Goal: Information Seeking & Learning: Learn about a topic

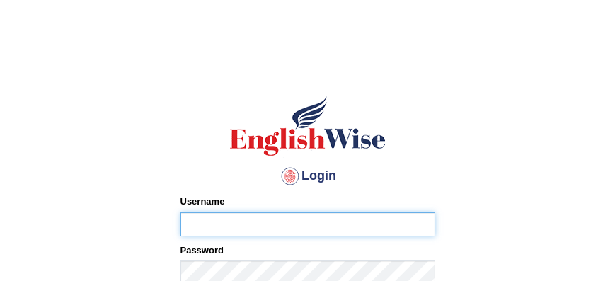
click at [193, 217] on input "Username" at bounding box center [308, 224] width 255 height 24
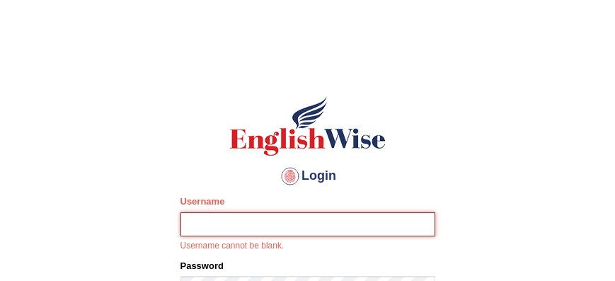
type input "mohand_parramatta"
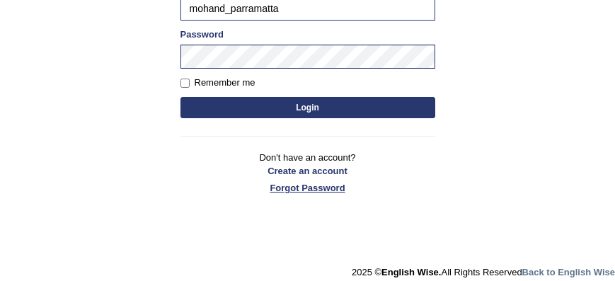
scroll to position [227, 0]
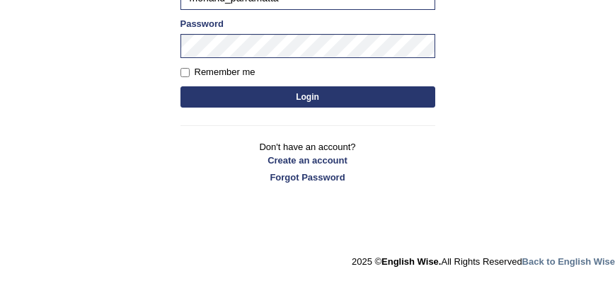
click at [298, 98] on button "Login" at bounding box center [308, 96] width 255 height 21
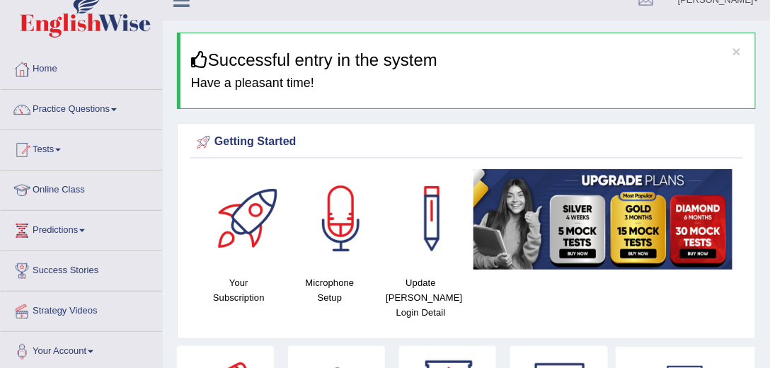
scroll to position [20, 0]
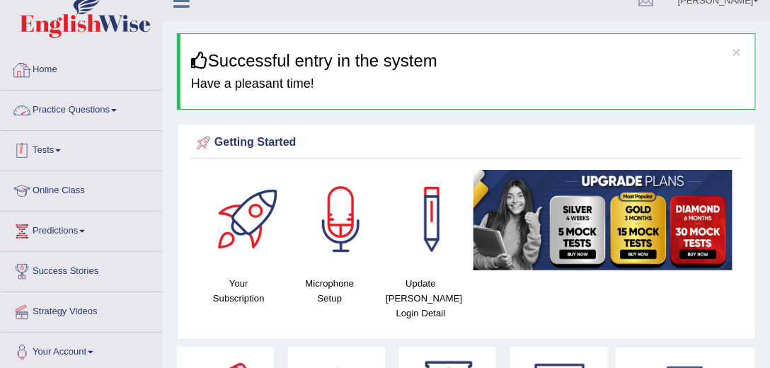
click at [110, 110] on link "Practice Questions" at bounding box center [81, 108] width 161 height 35
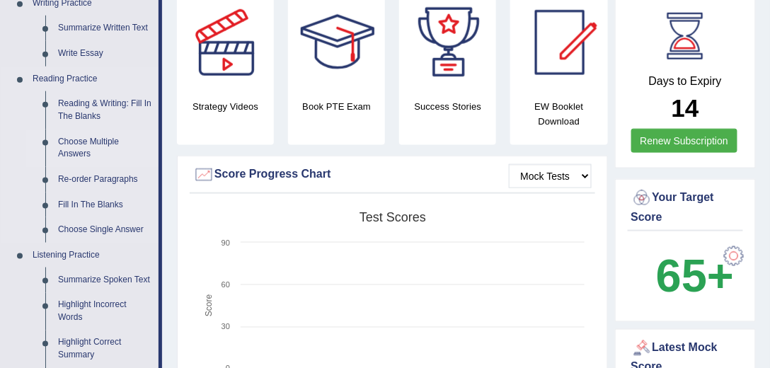
scroll to position [384, 0]
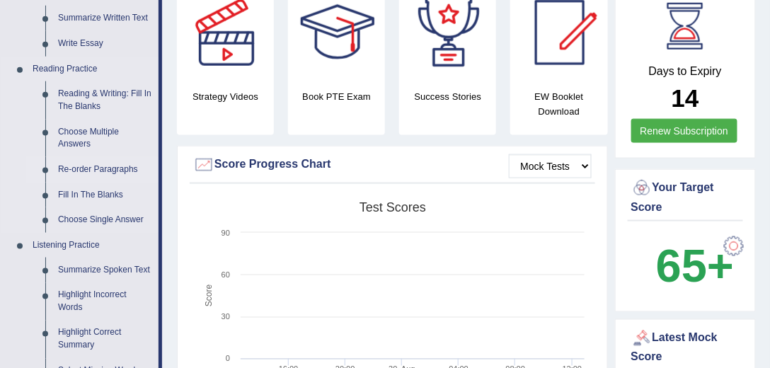
click at [108, 171] on link "Re-order Paragraphs" at bounding box center [105, 169] width 107 height 25
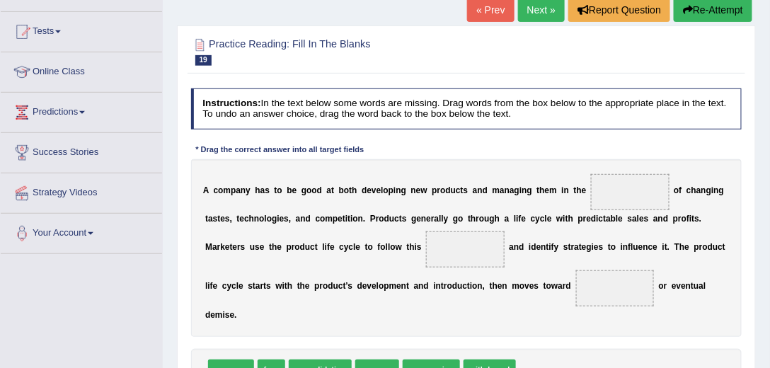
scroll to position [98, 0]
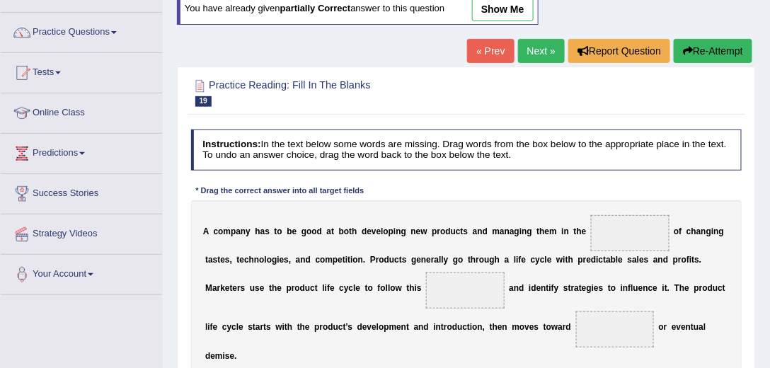
click at [482, 42] on link "« Prev" at bounding box center [490, 51] width 47 height 24
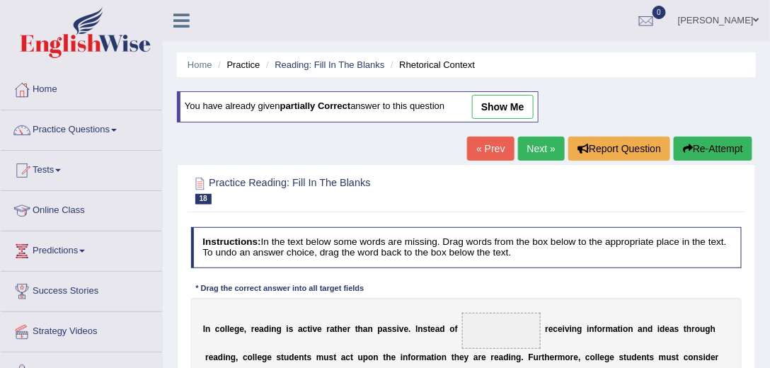
click at [541, 144] on link "Next »" at bounding box center [541, 149] width 47 height 24
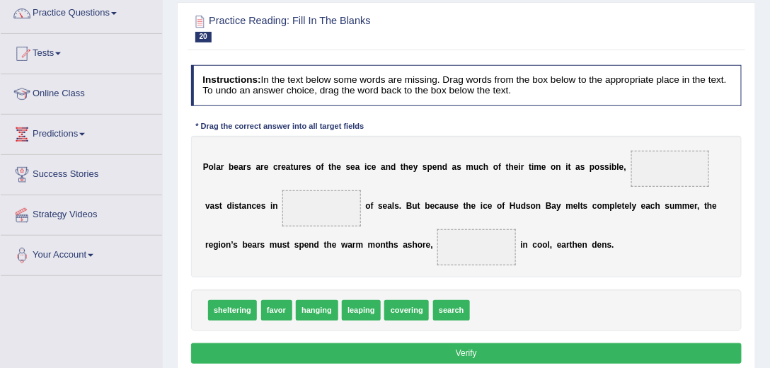
scroll to position [161, 0]
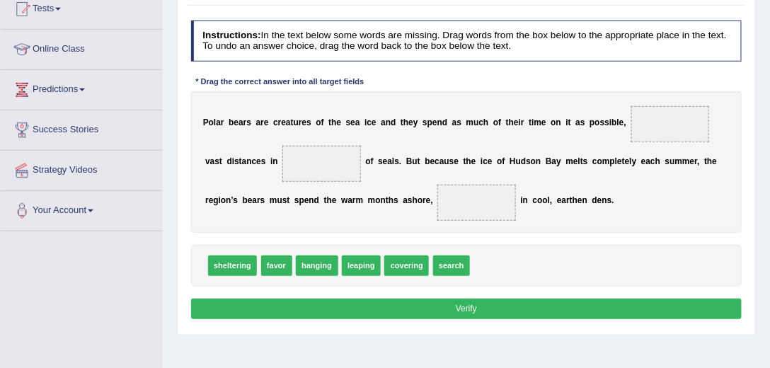
drag, startPoint x: 389, startPoint y: 316, endPoint x: 396, endPoint y: 304, distance: 13.0
click at [392, 310] on button "Verify" at bounding box center [467, 309] width 552 height 21
drag, startPoint x: 364, startPoint y: 267, endPoint x: 673, endPoint y: 124, distance: 340.2
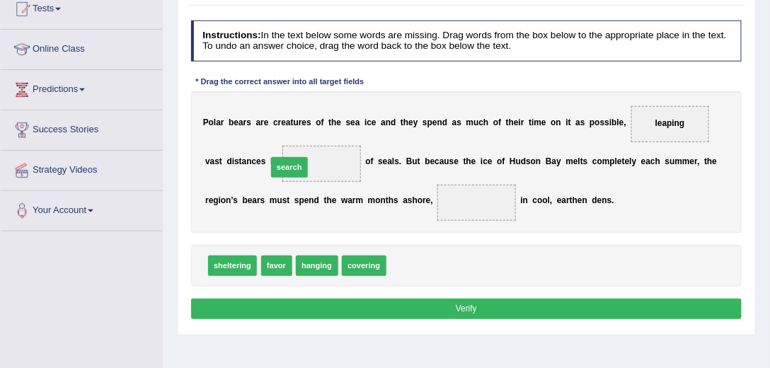
drag, startPoint x: 409, startPoint y: 265, endPoint x: 268, endPoint y: 149, distance: 182.0
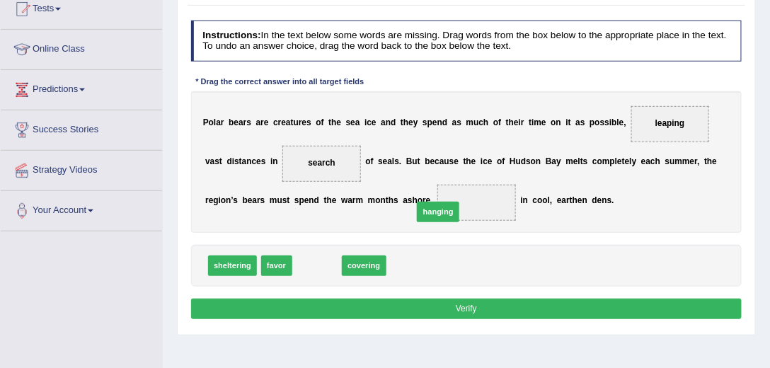
drag, startPoint x: 336, startPoint y: 261, endPoint x: 466, endPoint y: 202, distance: 142.9
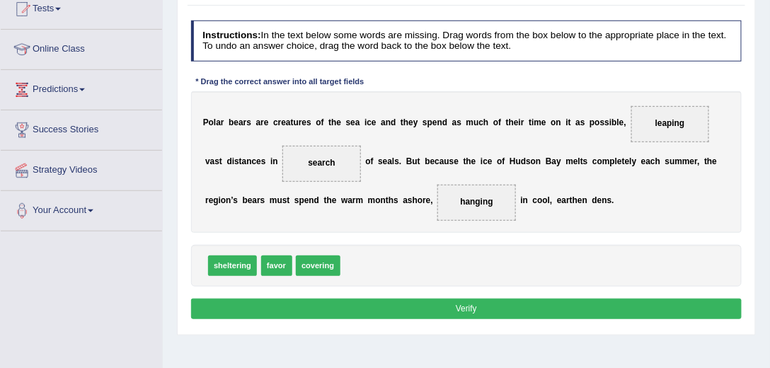
click at [470, 300] on button "Verify" at bounding box center [467, 309] width 552 height 21
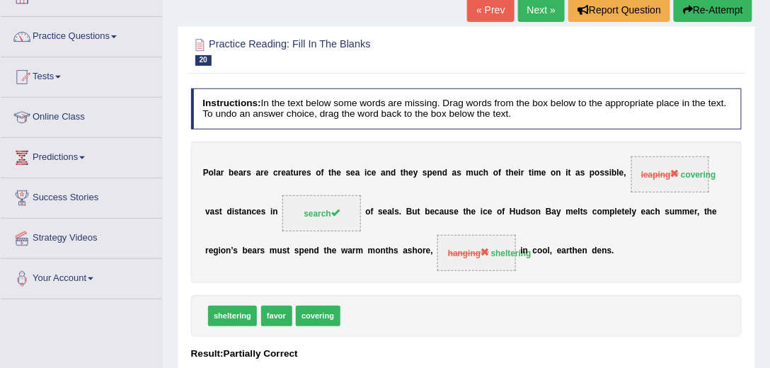
scroll to position [40, 0]
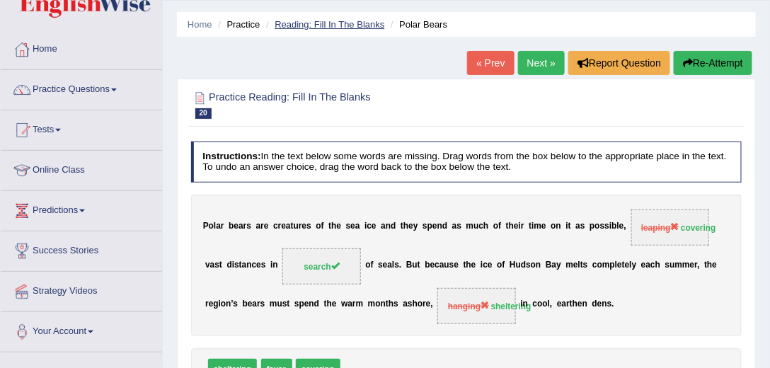
click at [329, 23] on link "Reading: Fill In The Blanks" at bounding box center [330, 24] width 110 height 11
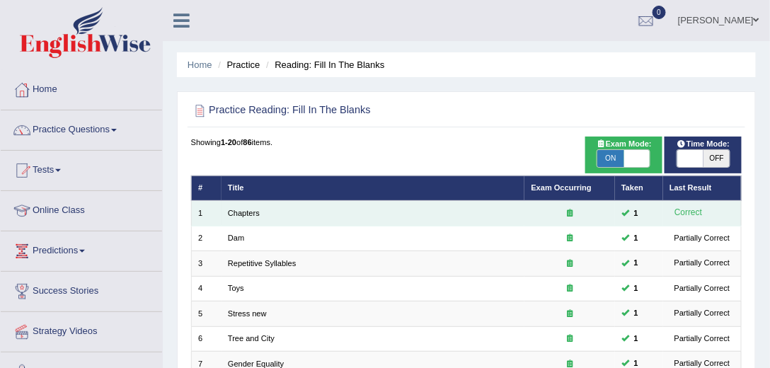
click at [351, 216] on td "Chapters" at bounding box center [374, 213] width 304 height 25
click at [242, 216] on link "Chapters" at bounding box center [244, 213] width 32 height 8
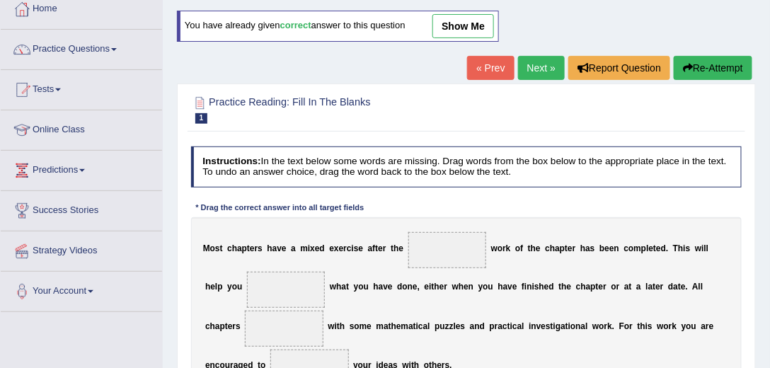
scroll to position [161, 0]
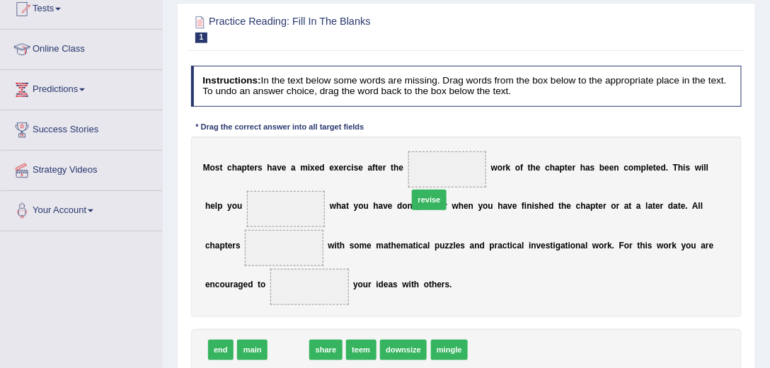
drag, startPoint x: 289, startPoint y: 347, endPoint x: 459, endPoint y: 169, distance: 245.9
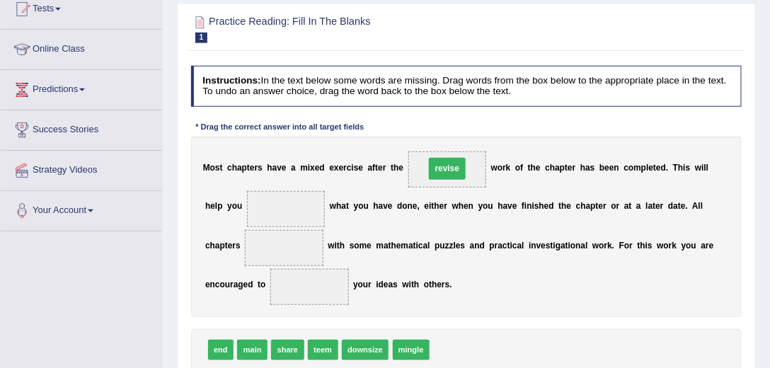
click at [459, 169] on span "revise" at bounding box center [447, 169] width 36 height 22
drag, startPoint x: 443, startPoint y: 170, endPoint x: 265, endPoint y: 210, distance: 182.9
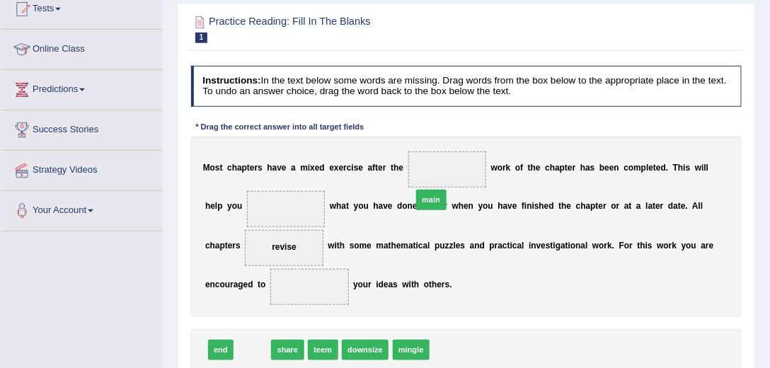
drag, startPoint x: 253, startPoint y: 344, endPoint x: 462, endPoint y: 168, distance: 273.9
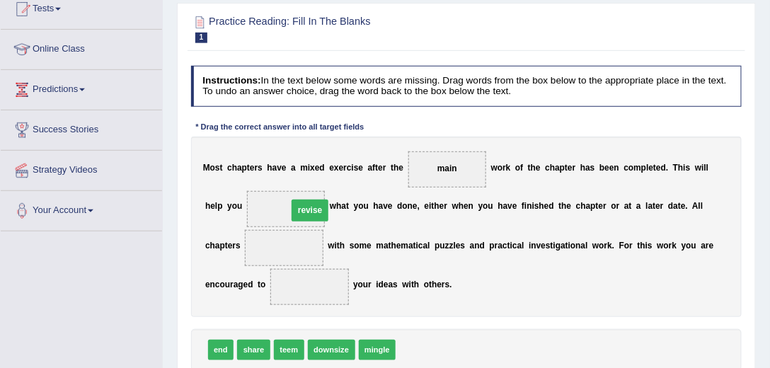
drag, startPoint x: 247, startPoint y: 244, endPoint x: 278, endPoint y: 202, distance: 51.7
drag, startPoint x: 217, startPoint y: 346, endPoint x: 258, endPoint y: 239, distance: 114.5
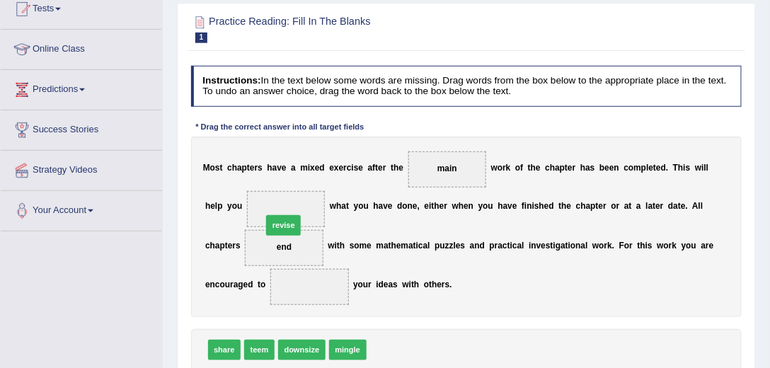
drag, startPoint x: 385, startPoint y: 345, endPoint x: 261, endPoint y: 202, distance: 189.2
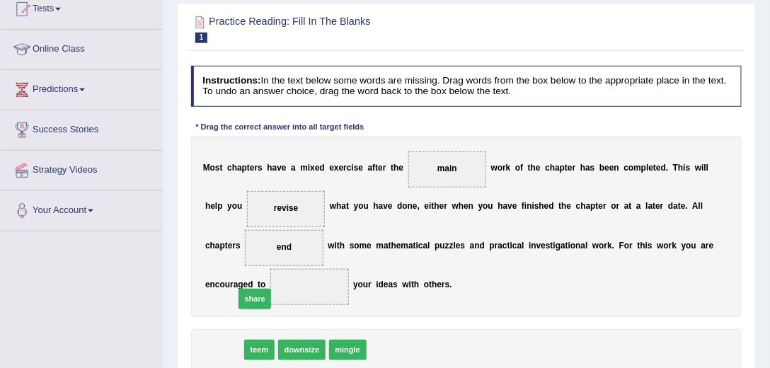
drag, startPoint x: 224, startPoint y: 346, endPoint x: 256, endPoint y: 280, distance: 73.1
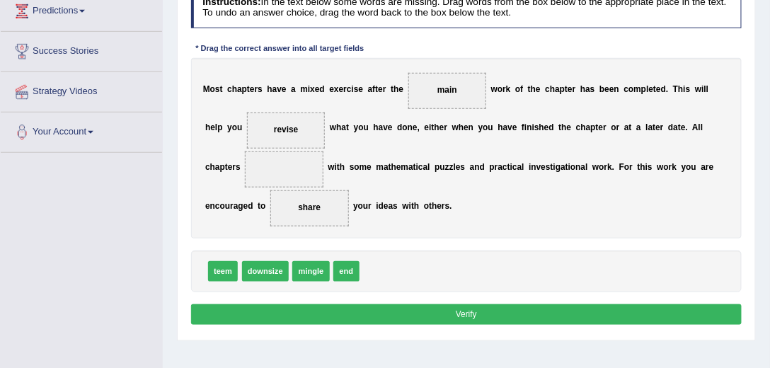
scroll to position [242, 0]
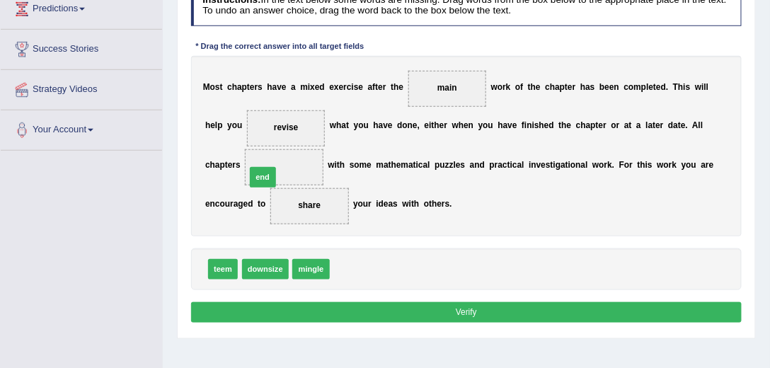
drag, startPoint x: 343, startPoint y: 268, endPoint x: 244, endPoint y: 160, distance: 146.3
drag, startPoint x: 352, startPoint y: 268, endPoint x: 268, endPoint y: 108, distance: 180.8
click at [479, 309] on button "Verify" at bounding box center [467, 312] width 552 height 21
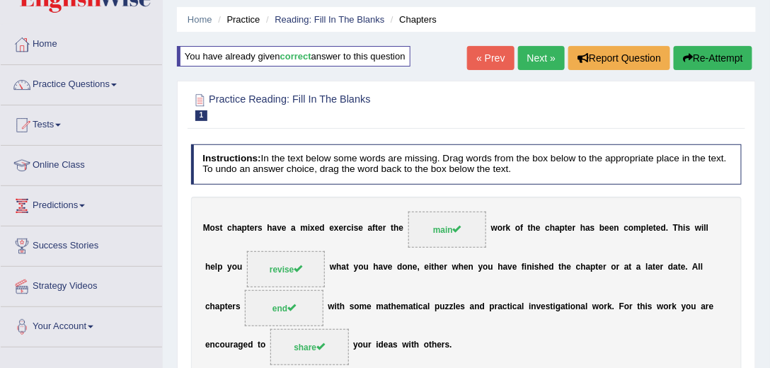
scroll to position [40, 0]
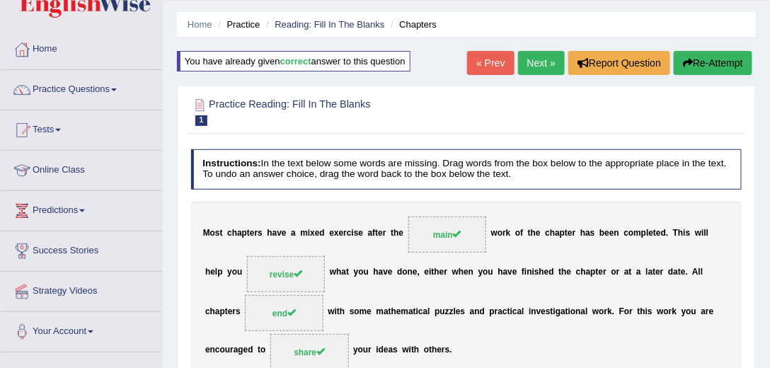
click at [547, 61] on link "Next »" at bounding box center [541, 63] width 47 height 24
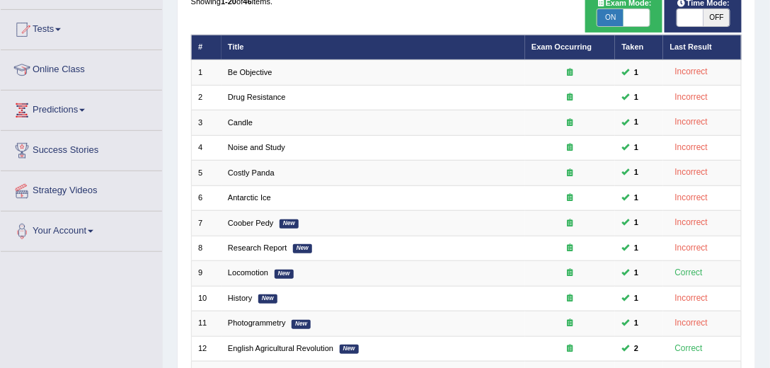
scroll to position [121, 0]
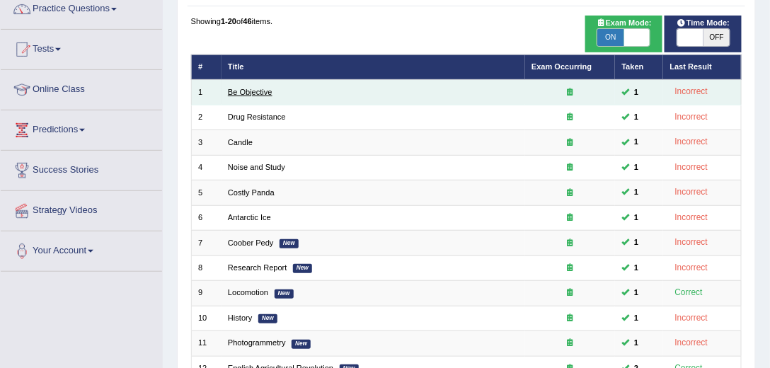
click at [256, 91] on link "Be Objective" at bounding box center [250, 92] width 45 height 8
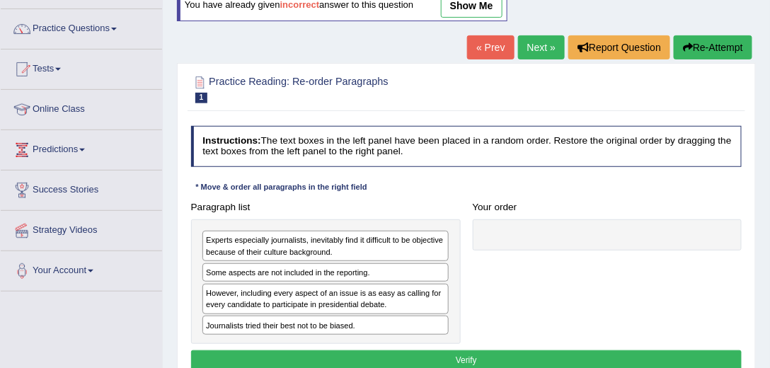
scroll to position [121, 0]
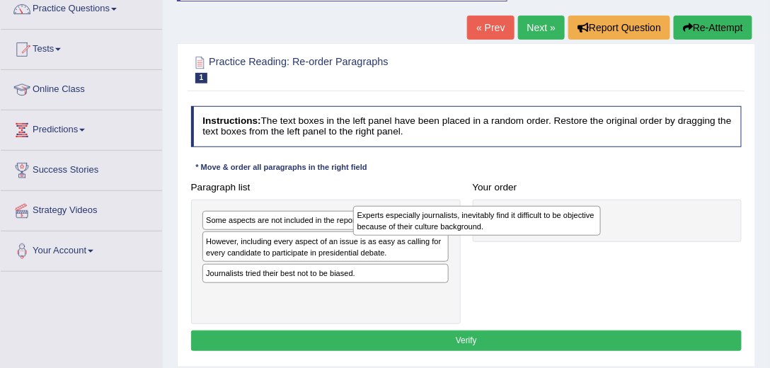
drag, startPoint x: 312, startPoint y: 222, endPoint x: 661, endPoint y: 212, distance: 348.5
click at [601, 212] on div "Experts especially journalists, inevitably find it difficult to be objective be…" at bounding box center [477, 221] width 248 height 30
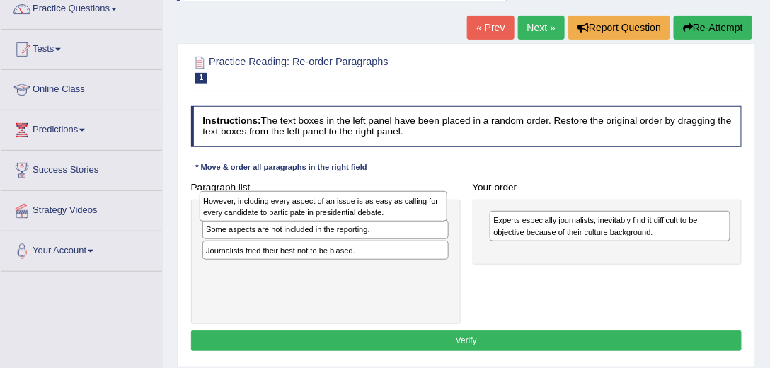
drag, startPoint x: 305, startPoint y: 238, endPoint x: 306, endPoint y: 200, distance: 37.5
click at [306, 200] on div "However, including every aspect of an issue is as easy as calling for every can…" at bounding box center [324, 206] width 248 height 30
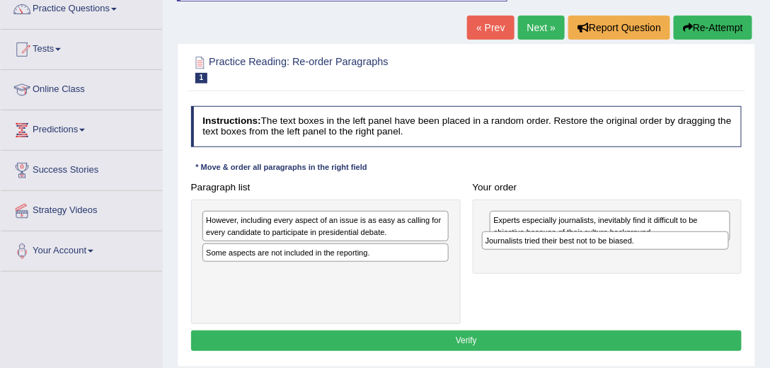
drag, startPoint x: 300, startPoint y: 270, endPoint x: 632, endPoint y: 249, distance: 332.7
click at [632, 249] on div "Paragraph list However, including every aspect of an issue is as easy as callin…" at bounding box center [467, 250] width 564 height 147
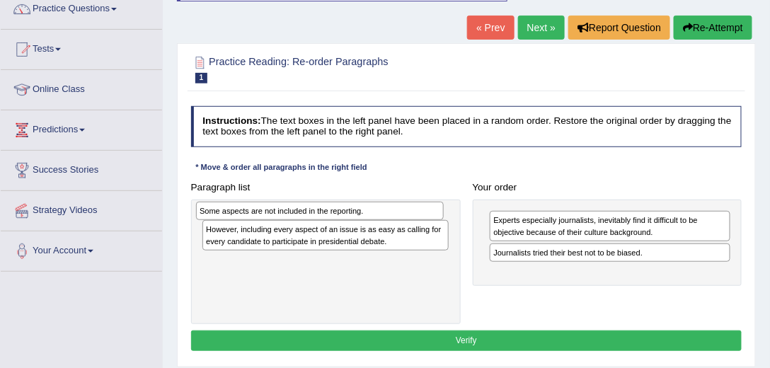
drag, startPoint x: 390, startPoint y: 249, endPoint x: 386, endPoint y: 214, distance: 35.7
click at [386, 214] on div "Some aspects are not included in the reporting." at bounding box center [320, 211] width 248 height 18
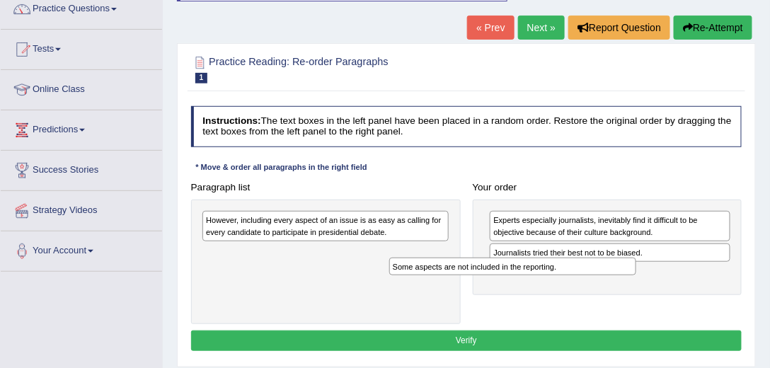
drag, startPoint x: 379, startPoint y: 222, endPoint x: 613, endPoint y: 285, distance: 242.7
click at [613, 285] on div "Paragraph list Some aspects are not included in the reporting. However, includi…" at bounding box center [467, 250] width 564 height 147
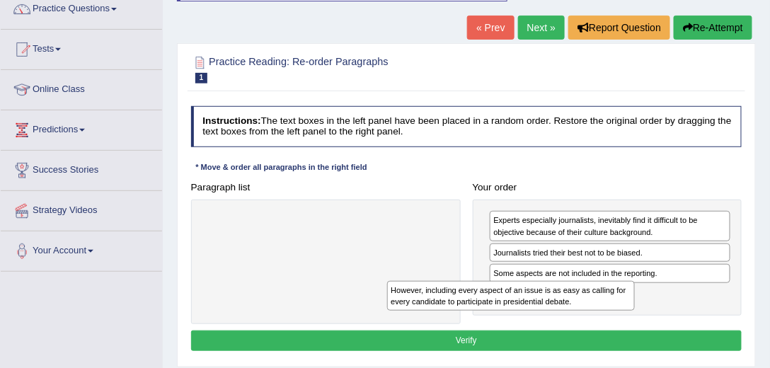
drag, startPoint x: 392, startPoint y: 221, endPoint x: 612, endPoint y: 310, distance: 238.2
click at [612, 310] on div "Paragraph list However, including every aspect of an issue is as easy as callin…" at bounding box center [467, 250] width 564 height 147
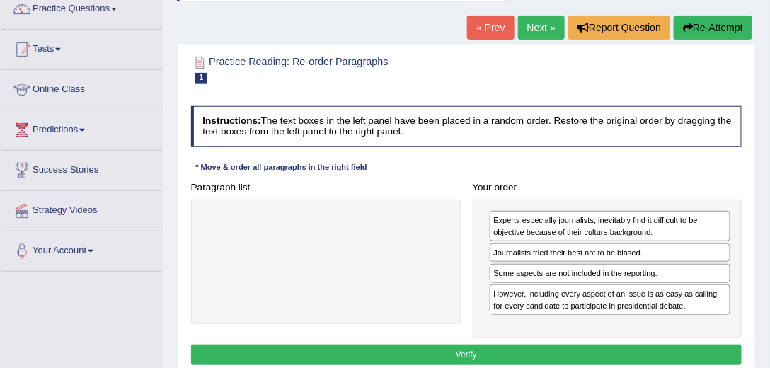
click at [545, 345] on button "Verify" at bounding box center [467, 355] width 552 height 21
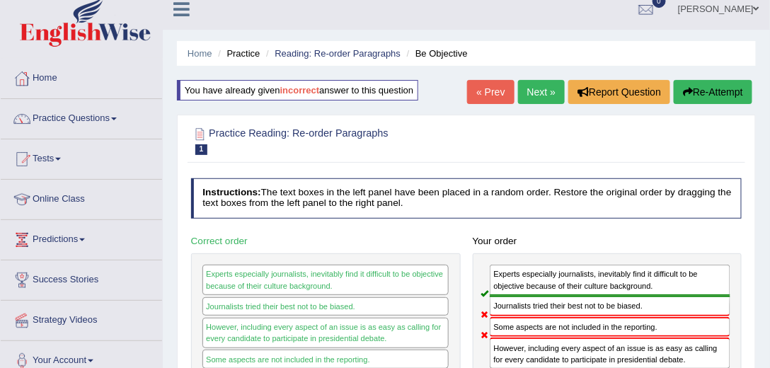
scroll to position [0, 0]
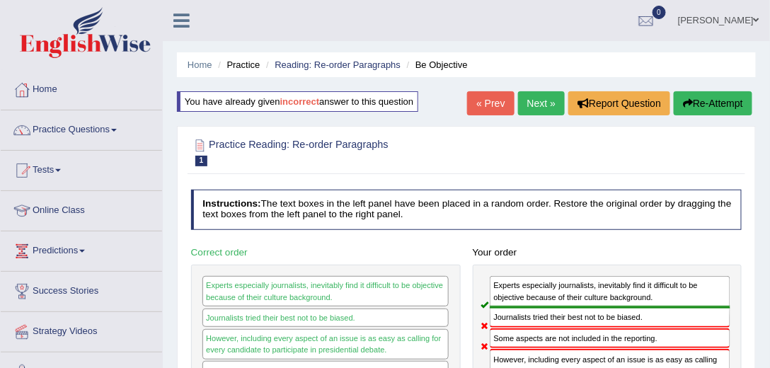
click at [539, 101] on link "Next »" at bounding box center [541, 103] width 47 height 24
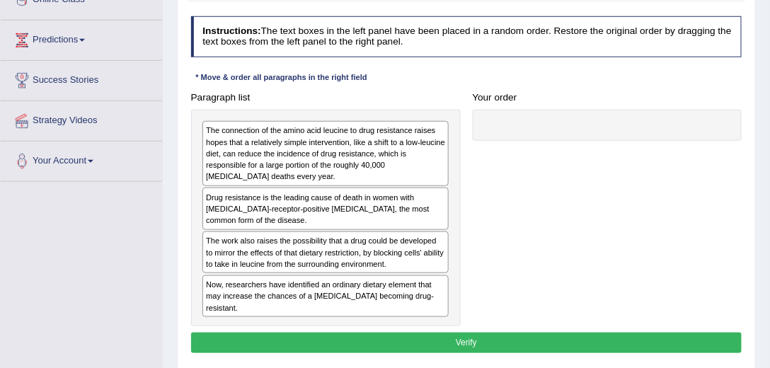
scroll to position [242, 0]
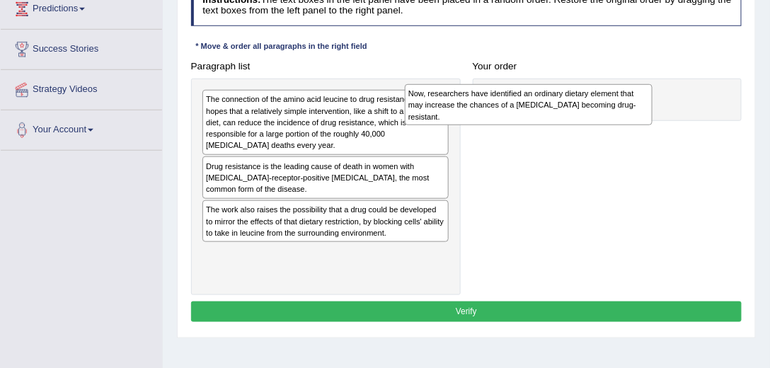
drag, startPoint x: 340, startPoint y: 259, endPoint x: 653, endPoint y: 88, distance: 357.0
click at [653, 88] on div "Now, researchers have identified an ordinary dietary element that may increase …" at bounding box center [529, 104] width 248 height 41
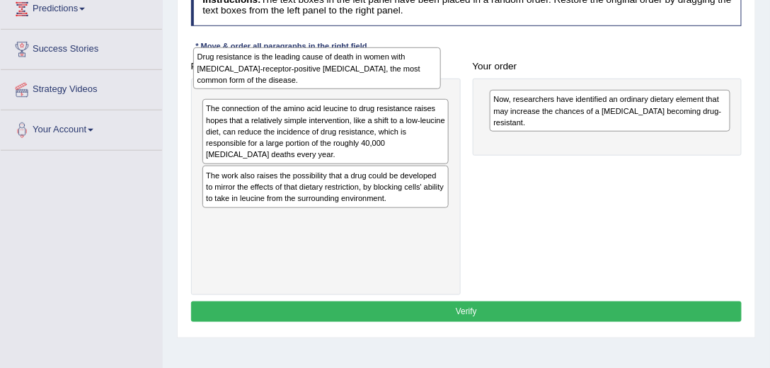
drag, startPoint x: 282, startPoint y: 183, endPoint x: 263, endPoint y: 50, distance: 135.2
click at [268, 56] on div "Drug resistance is the leading cause of death in women with [MEDICAL_DATA]-rece…" at bounding box center [317, 67] width 248 height 41
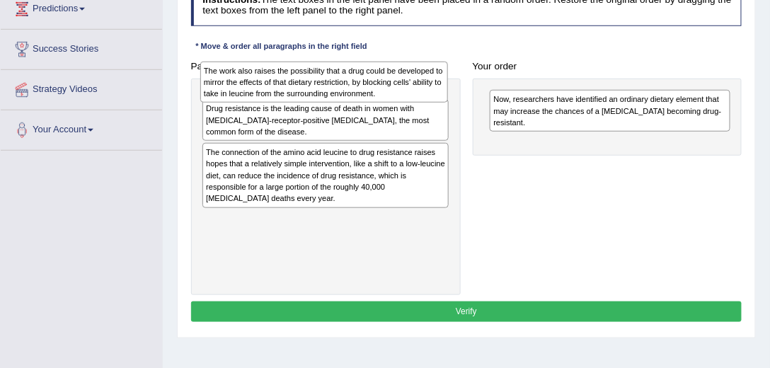
drag, startPoint x: 354, startPoint y: 222, endPoint x: 355, endPoint y: 88, distance: 133.8
click at [355, 86] on div "The work also raises the possibility that a drug could be developed to mirror t…" at bounding box center [324, 82] width 248 height 41
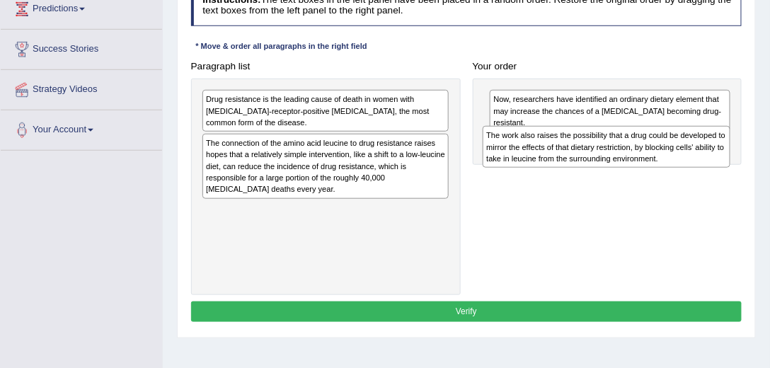
drag, startPoint x: 303, startPoint y: 102, endPoint x: 602, endPoint y: 145, distance: 301.9
click at [602, 145] on div "The work also raises the possibility that a drug could be developed to mirror t…" at bounding box center [607, 146] width 248 height 41
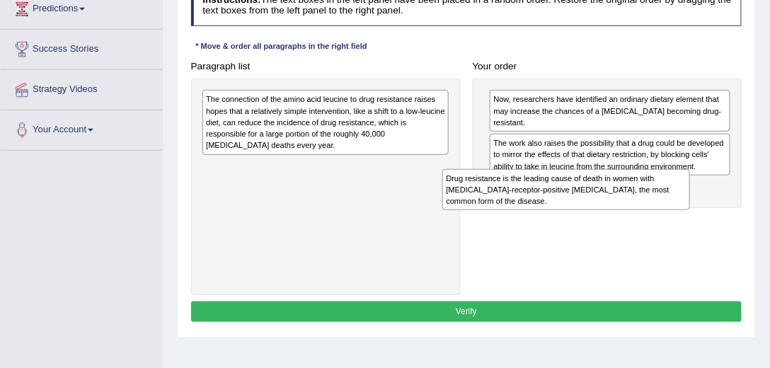
drag, startPoint x: 366, startPoint y: 105, endPoint x: 656, endPoint y: 205, distance: 306.1
click at [656, 205] on div "Drug resistance is the leading cause of death in women with [MEDICAL_DATA]-rece…" at bounding box center [566, 189] width 248 height 41
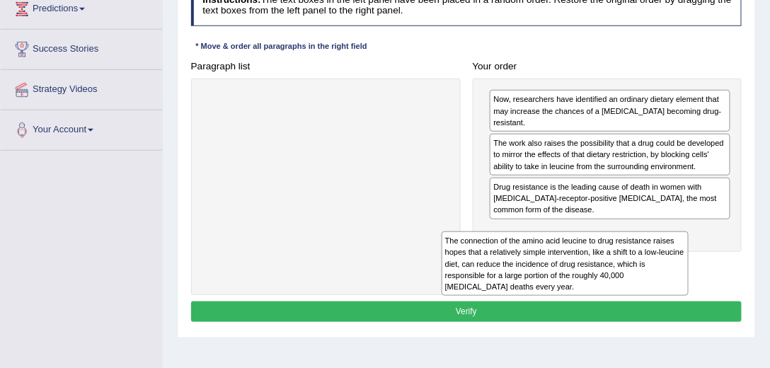
drag, startPoint x: 377, startPoint y: 115, endPoint x: 668, endPoint y: 295, distance: 342.7
click at [666, 287] on div "The connection of the amino acid leucine to drug resistance raises hopes that a…" at bounding box center [566, 264] width 248 height 64
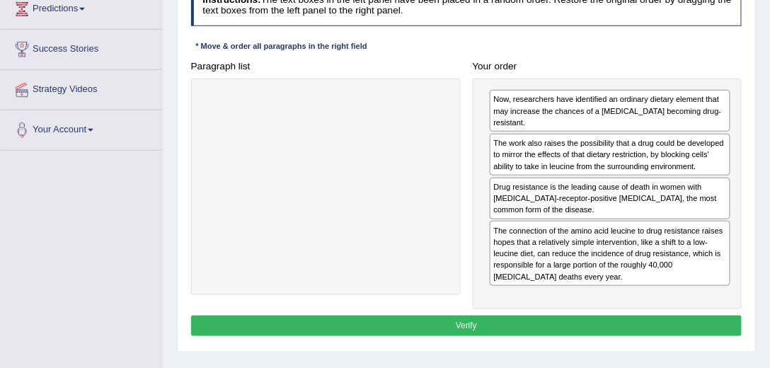
click at [547, 321] on button "Verify" at bounding box center [467, 326] width 552 height 21
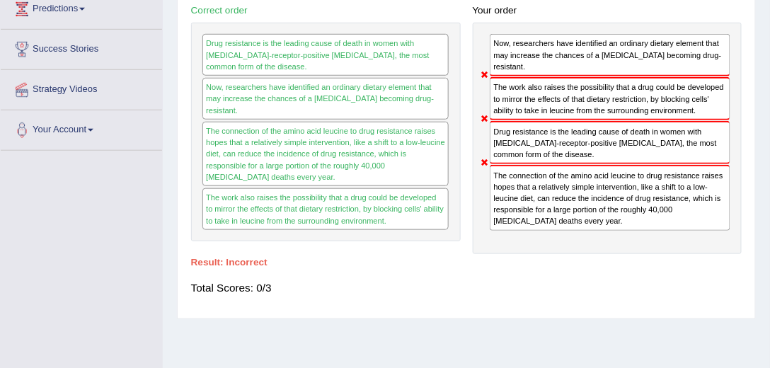
drag, startPoint x: 549, startPoint y: 40, endPoint x: 523, endPoint y: 251, distance: 212.6
click at [532, 267] on div "Instructions: The text boxes in the left panel have been placed in a random ord…" at bounding box center [466, 126] width 557 height 371
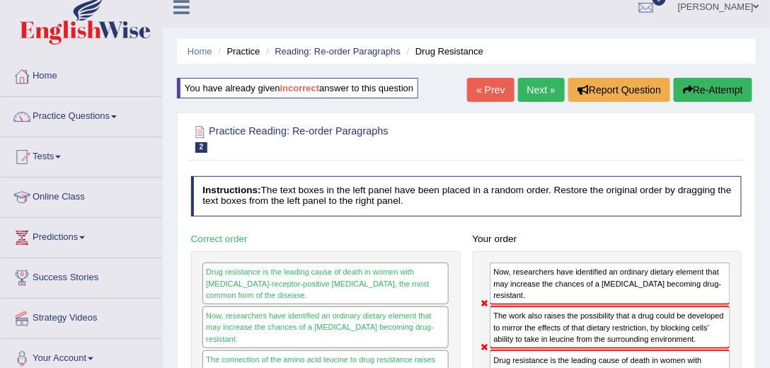
scroll to position [0, 0]
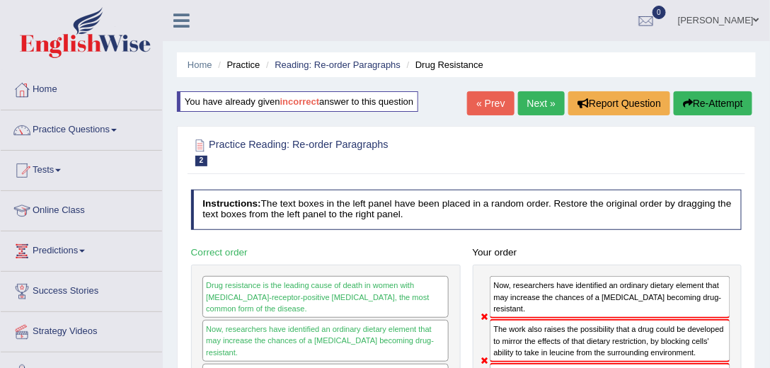
click at [719, 114] on button "Re-Attempt" at bounding box center [713, 103] width 79 height 24
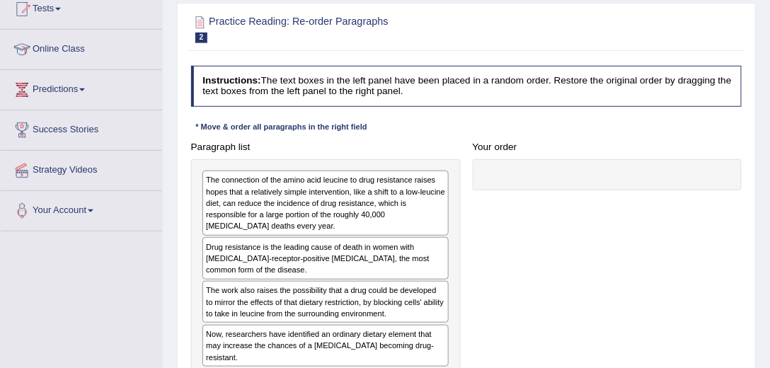
scroll to position [161, 0]
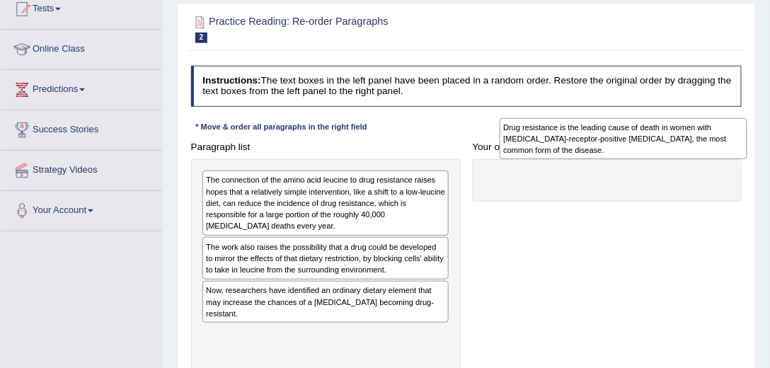
drag, startPoint x: 399, startPoint y: 241, endPoint x: 605, endPoint y: 209, distance: 208.5
click at [715, 135] on div "Drug resistance is the leading cause of death in women with [MEDICAL_DATA]-rece…" at bounding box center [624, 138] width 248 height 41
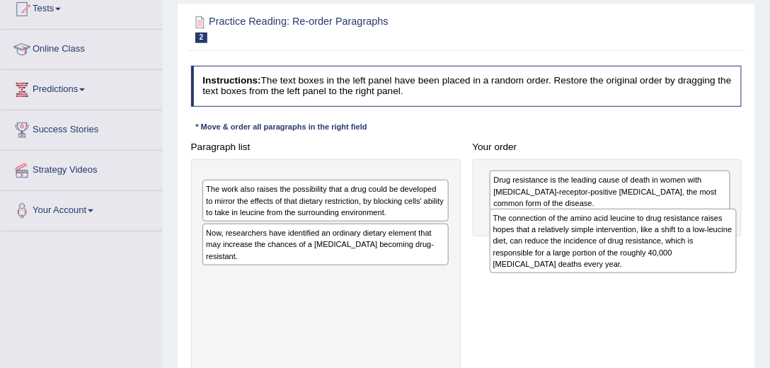
drag, startPoint x: 351, startPoint y: 210, endPoint x: 686, endPoint y: 249, distance: 337.1
click at [686, 249] on div "The connection of the amino acid leucine to drug resistance raises hopes that a…" at bounding box center [614, 241] width 248 height 64
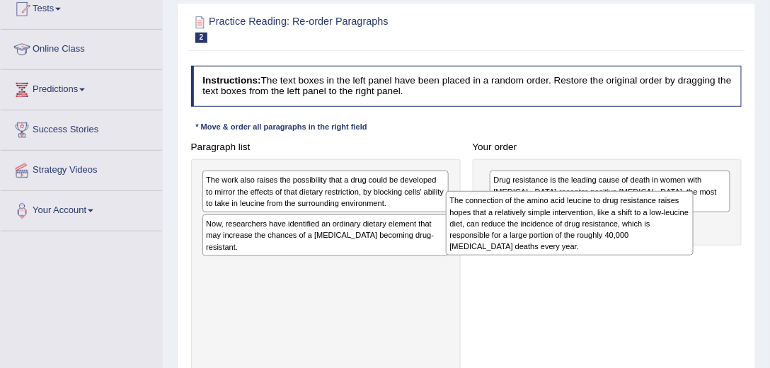
drag, startPoint x: 409, startPoint y: 183, endPoint x: 698, endPoint y: 210, distance: 290.9
click at [698, 210] on div "Paragraph list The connection of the amino acid leucine to drug resistance rais…" at bounding box center [467, 256] width 564 height 239
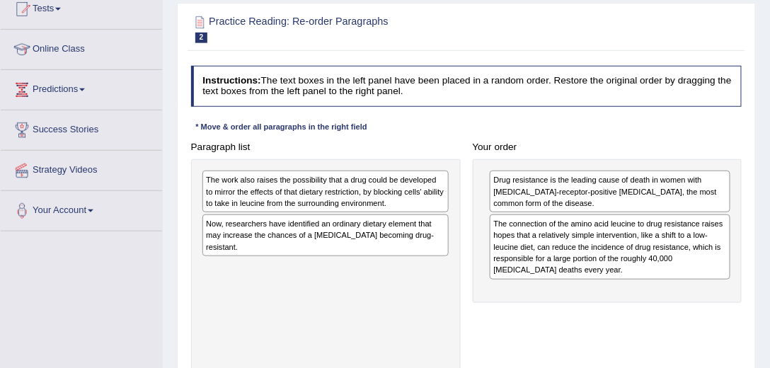
drag, startPoint x: 401, startPoint y: 166, endPoint x: 474, endPoint y: 219, distance: 90.6
click at [470, 241] on div "Paragraph list The work also raises the possibility that a drug could be develo…" at bounding box center [467, 256] width 564 height 239
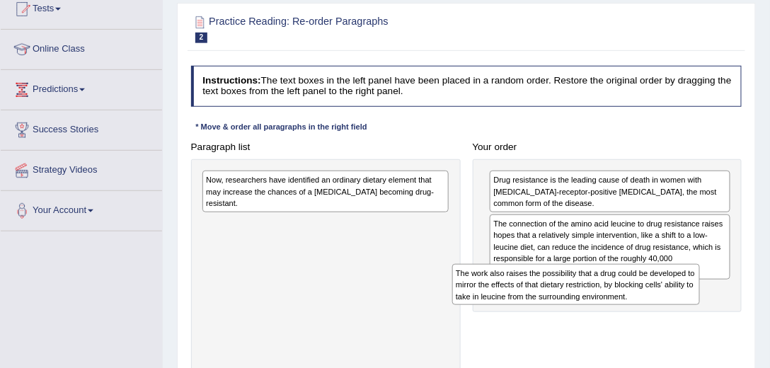
drag, startPoint x: 391, startPoint y: 185, endPoint x: 689, endPoint y: 301, distance: 319.6
click at [689, 301] on div "The work also raises the possibility that a drug could be developed to mirror t…" at bounding box center [576, 284] width 248 height 41
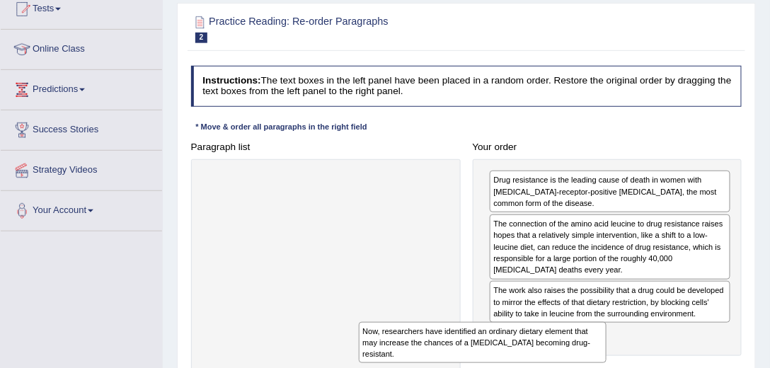
drag, startPoint x: 373, startPoint y: 193, endPoint x: 600, endPoint y: 364, distance: 284.6
click at [600, 364] on div "Paragraph list Now, researchers have identified an ordinary dietary element tha…" at bounding box center [467, 256] width 564 height 239
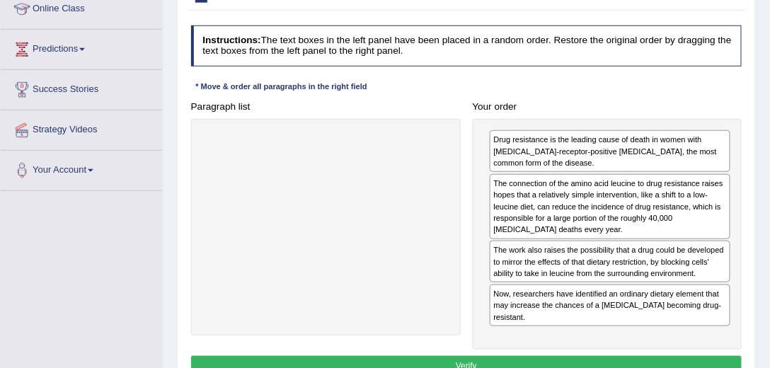
scroll to position [242, 0]
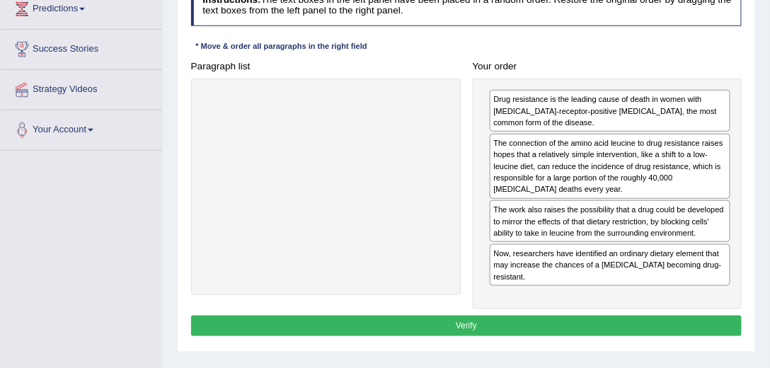
click at [497, 323] on button "Verify" at bounding box center [467, 326] width 552 height 21
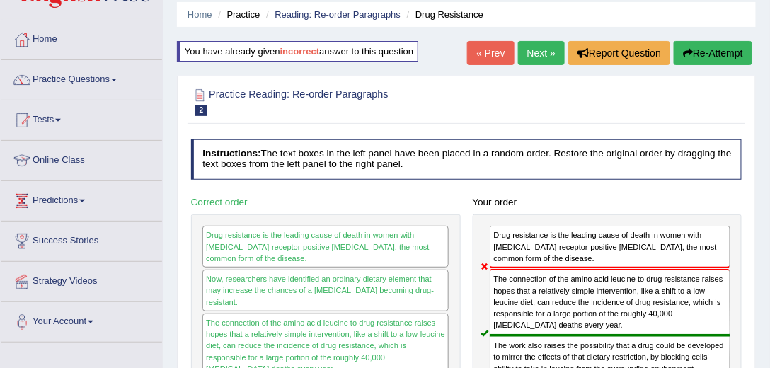
scroll to position [0, 0]
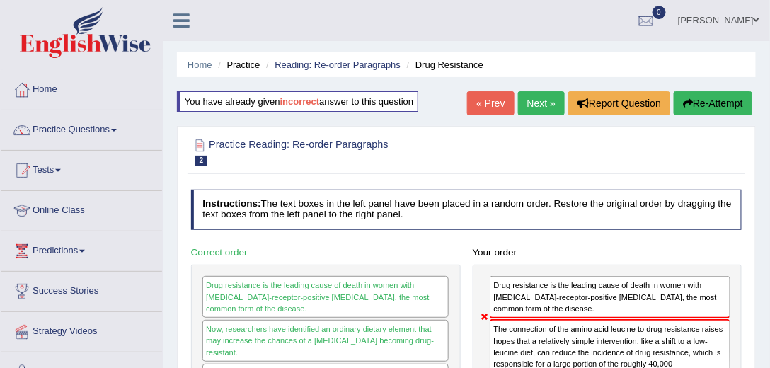
click at [531, 97] on link "Next »" at bounding box center [541, 103] width 47 height 24
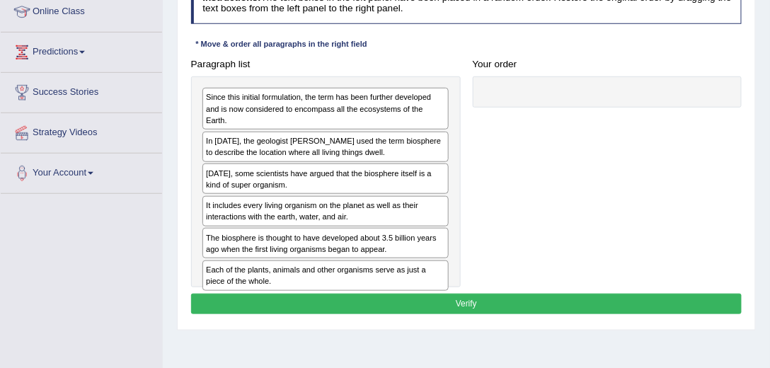
scroll to position [202, 0]
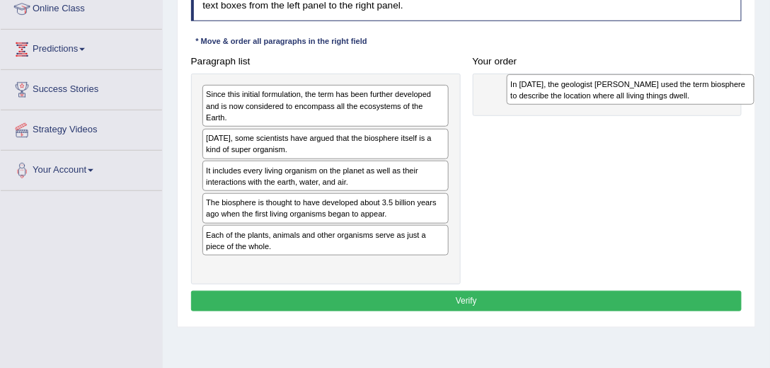
drag, startPoint x: 302, startPoint y: 125, endPoint x: 658, endPoint y: 88, distance: 358.7
click at [658, 88] on div "In 1875, the geologist Eduard Suess used the term biosphere to describe the loc…" at bounding box center [631, 89] width 248 height 30
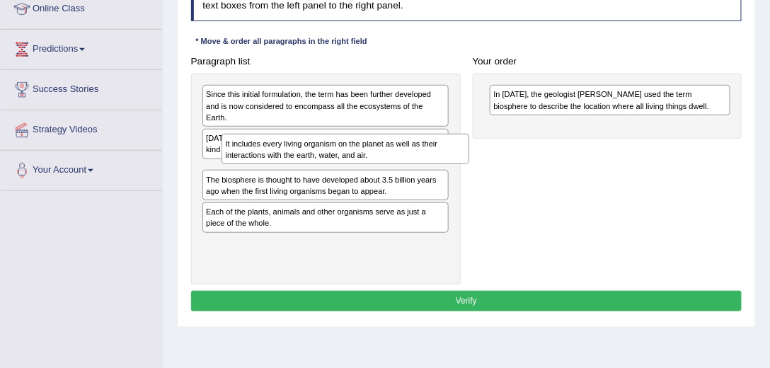
click at [253, 165] on div "Since this initial formulation, the term has been further developed and is now …" at bounding box center [326, 179] width 270 height 211
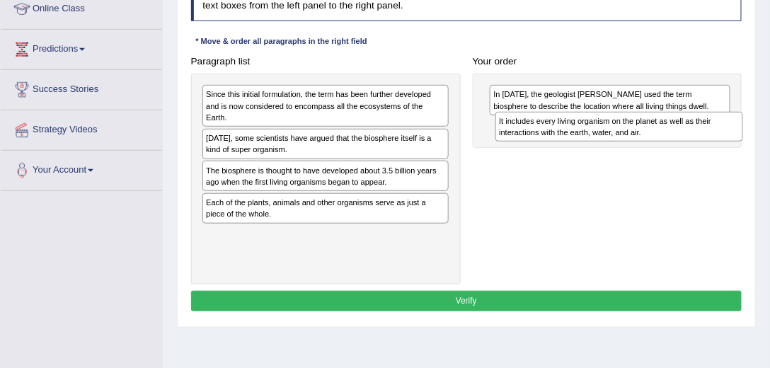
drag, startPoint x: 267, startPoint y: 164, endPoint x: 610, endPoint y: 137, distance: 343.7
click at [610, 137] on div "It includes every living organism on the planet as well as their interactions w…" at bounding box center [620, 127] width 248 height 30
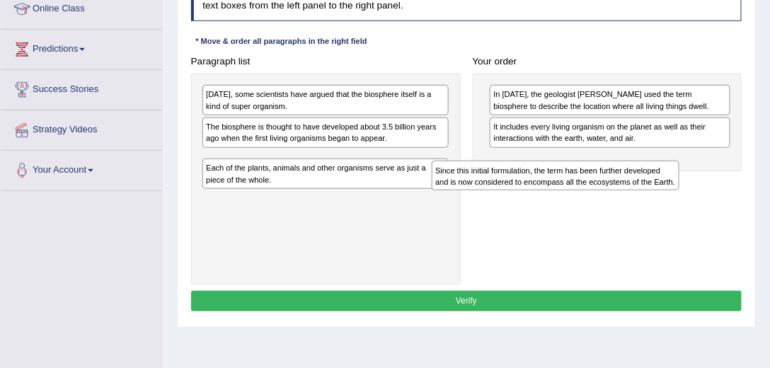
drag, startPoint x: 394, startPoint y: 101, endPoint x: 610, endPoint y: 130, distance: 217.1
click at [678, 196] on div "Paragraph list Since this initial formulation, the term has been further develo…" at bounding box center [467, 168] width 564 height 234
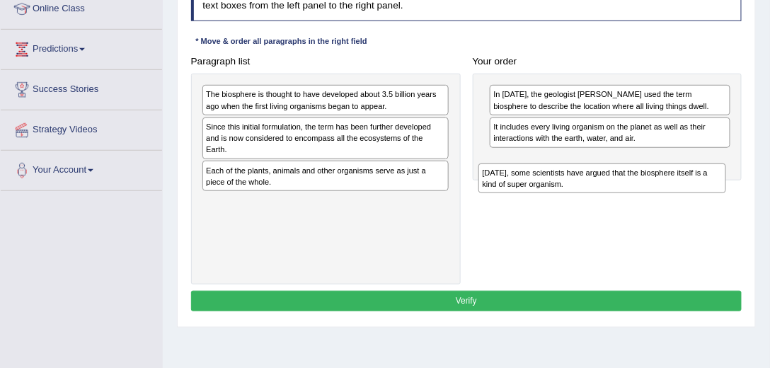
drag, startPoint x: 612, startPoint y: 173, endPoint x: 774, endPoint y: 193, distance: 163.4
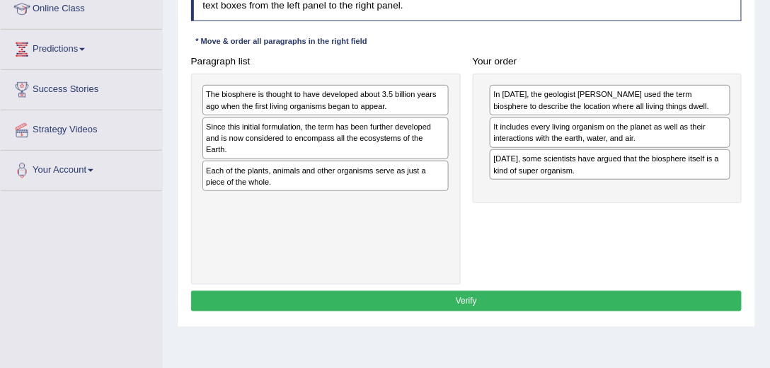
drag, startPoint x: 320, startPoint y: 102, endPoint x: 776, endPoint y: 186, distance: 463.7
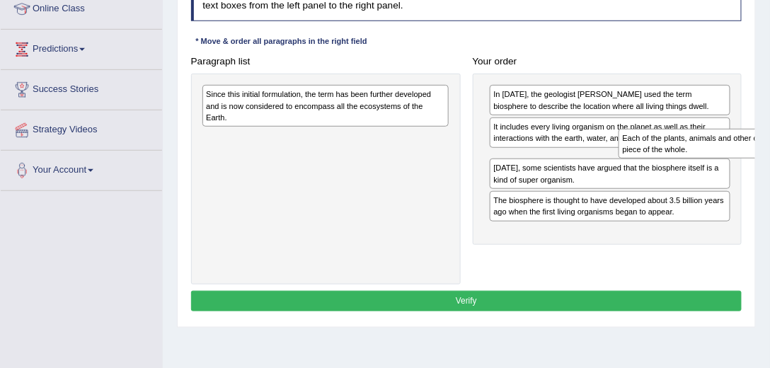
drag, startPoint x: 244, startPoint y: 120, endPoint x: 776, endPoint y: 149, distance: 532.5
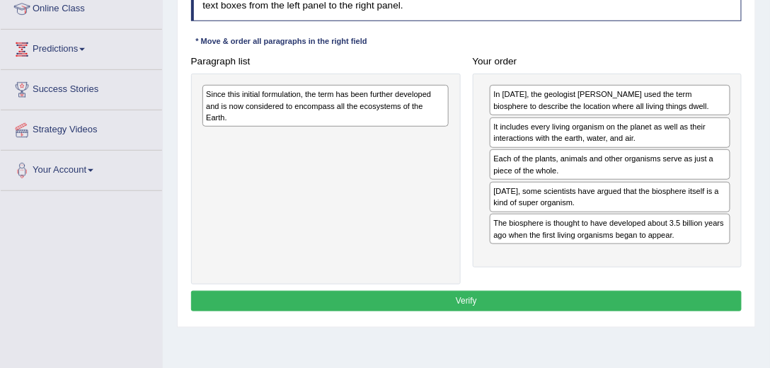
drag, startPoint x: 299, startPoint y: 94, endPoint x: 776, endPoint y: 146, distance: 480.0
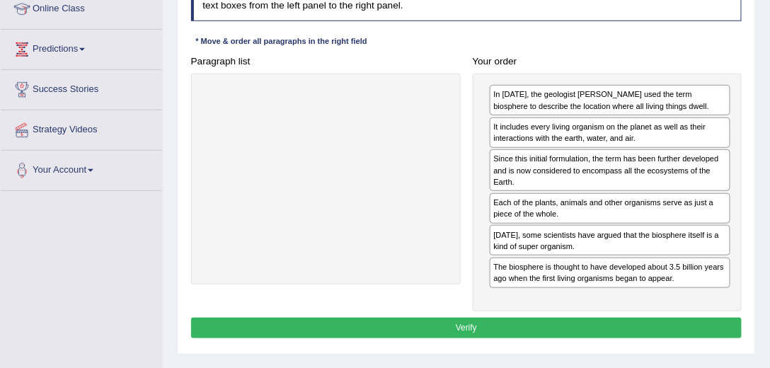
click at [435, 329] on button "Verify" at bounding box center [467, 328] width 552 height 21
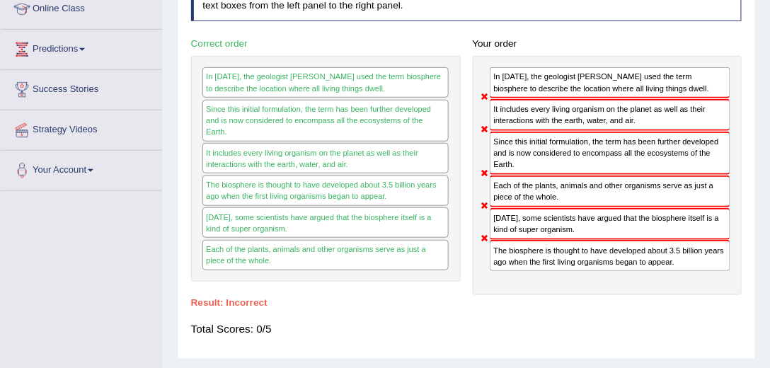
click at [357, 84] on div "In 1875, the geologist Eduard Suess used the term biosphere to describe the loc…" at bounding box center [325, 82] width 246 height 30
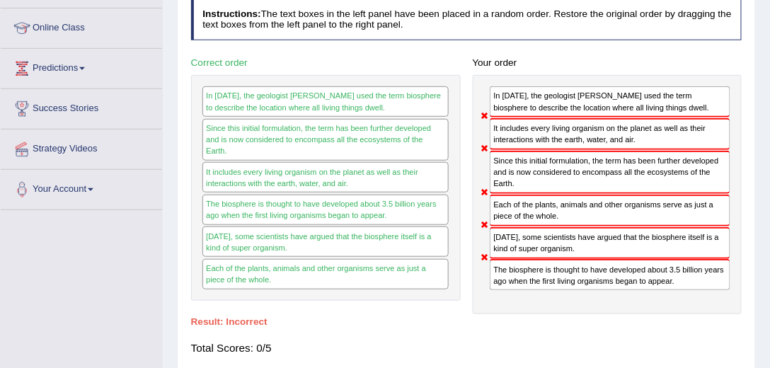
scroll to position [0, 0]
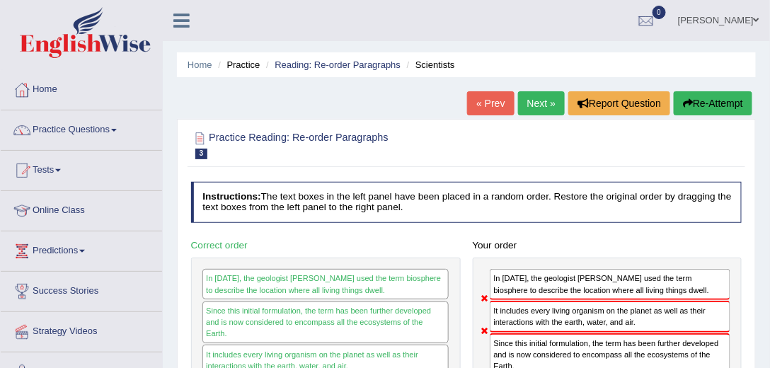
drag, startPoint x: 513, startPoint y: 229, endPoint x: 547, endPoint y: 55, distance: 177.6
click at [552, 107] on link "Next »" at bounding box center [541, 103] width 47 height 24
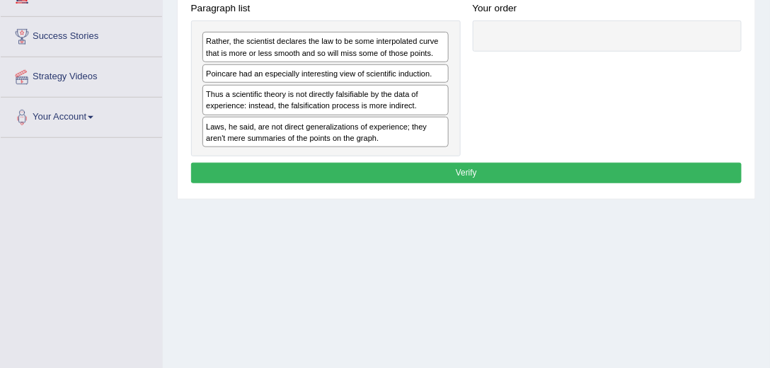
scroll to position [202, 0]
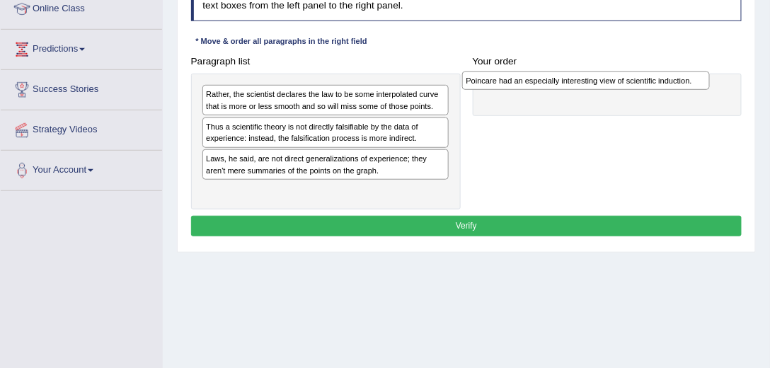
drag, startPoint x: 279, startPoint y: 128, endPoint x: 588, endPoint y: 86, distance: 312.2
click at [588, 86] on div "Poincare had an especially interesting view of scientific induction." at bounding box center [586, 81] width 248 height 18
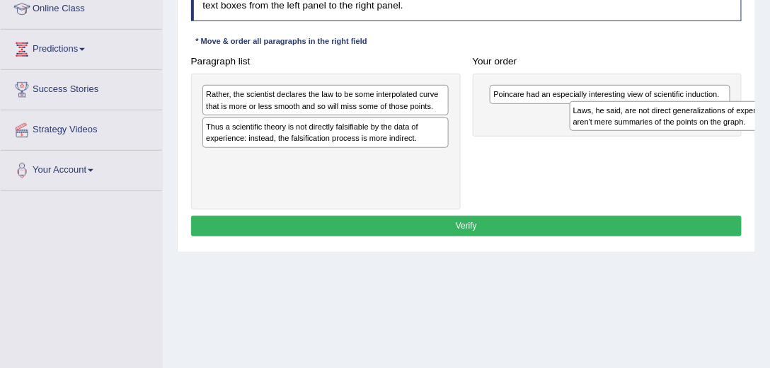
drag, startPoint x: 242, startPoint y: 162, endPoint x: 675, endPoint y: 123, distance: 435.0
click at [675, 123] on div "Laws, he said, are not direct generalizations of experience; they aren't mere s…" at bounding box center [694, 116] width 248 height 30
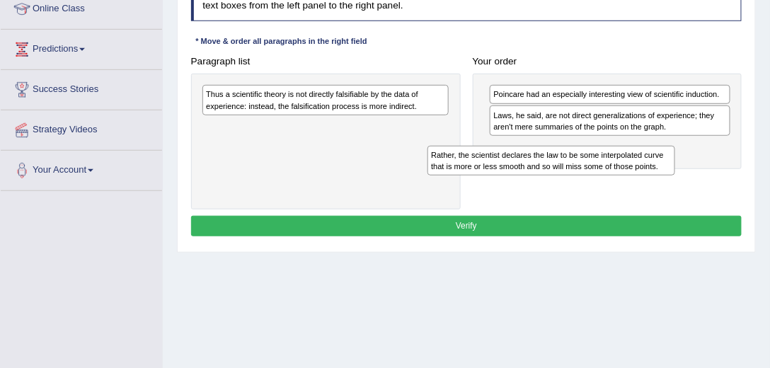
drag, startPoint x: 358, startPoint y: 102, endPoint x: 615, endPoint y: 166, distance: 265.0
click at [624, 173] on div "Paragraph list Rather, the scientist declares the law to be some interpolated c…" at bounding box center [467, 130] width 564 height 159
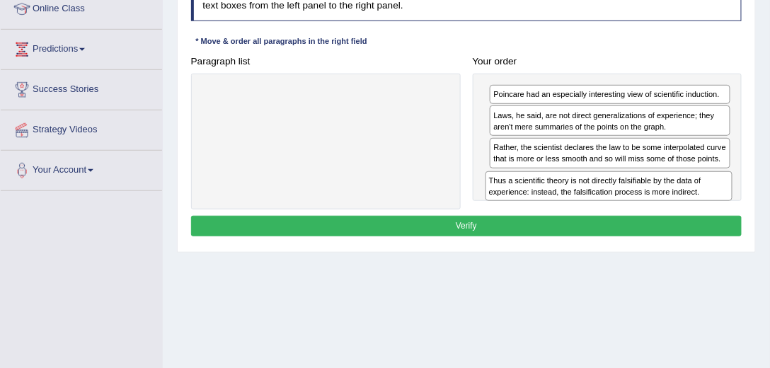
drag, startPoint x: 355, startPoint y: 109, endPoint x: 691, endPoint y: 217, distance: 353.1
click at [691, 217] on div "Instructions: The text boxes in the left panel have been placed in a random ord…" at bounding box center [466, 111] width 557 height 272
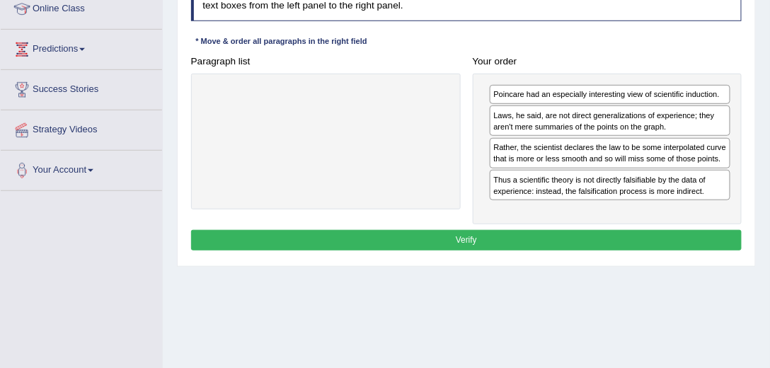
click at [552, 230] on button "Verify" at bounding box center [467, 240] width 552 height 21
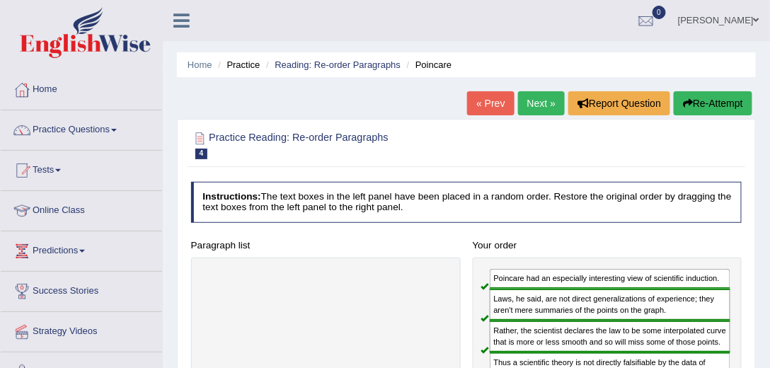
scroll to position [0, 0]
click at [547, 93] on link "Next »" at bounding box center [541, 103] width 47 height 24
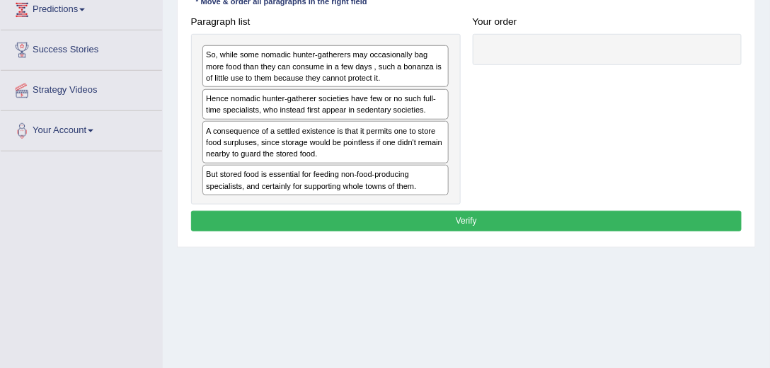
scroll to position [242, 0]
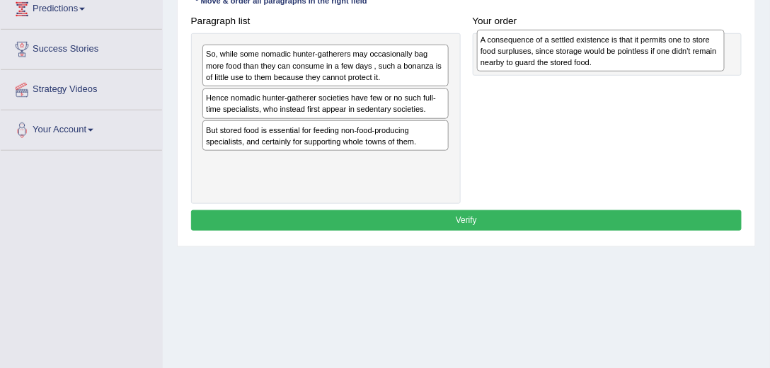
drag, startPoint x: 334, startPoint y: 139, endPoint x: 661, endPoint y: 54, distance: 337.3
click at [661, 54] on div "A consequence of a settled existence is that it permits one to store food surpl…" at bounding box center [601, 50] width 248 height 41
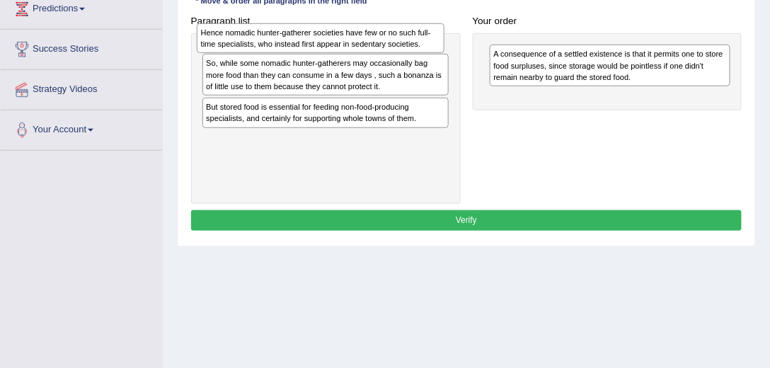
drag, startPoint x: 340, startPoint y: 105, endPoint x: 335, endPoint y: 45, distance: 60.4
click at [336, 45] on div "Hence nomadic hunter-gatherer societies have few or no such full-time specialis…" at bounding box center [321, 38] width 248 height 30
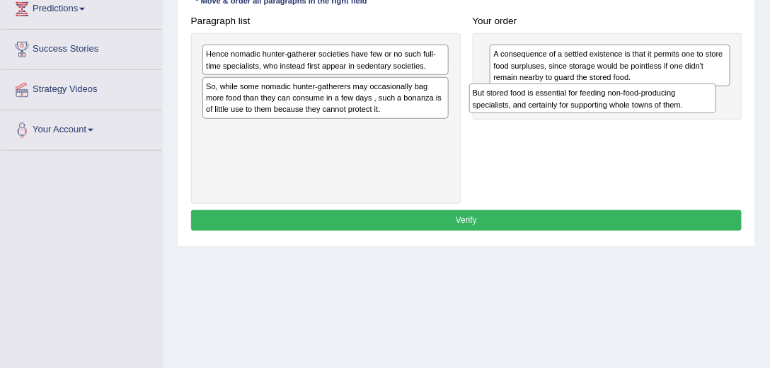
drag, startPoint x: 350, startPoint y: 135, endPoint x: 668, endPoint y: 112, distance: 318.0
click at [668, 112] on div "Paragraph list Hence nomadic hunter-gatherer societies have few or no such full…" at bounding box center [467, 107] width 564 height 193
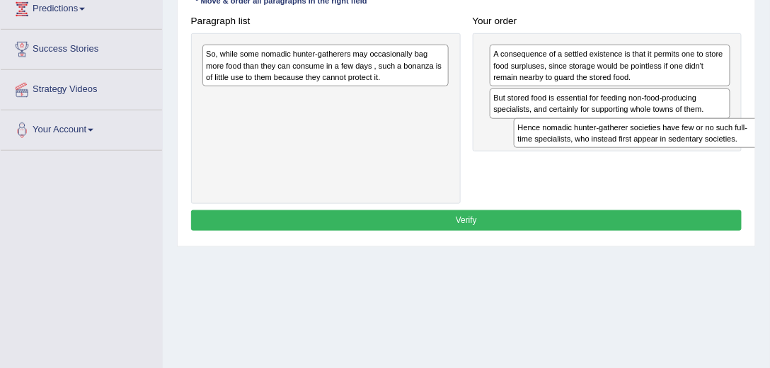
drag, startPoint x: 375, startPoint y: 72, endPoint x: 714, endPoint y: 159, distance: 349.4
click at [714, 159] on div "Paragraph list Hence nomadic hunter-gatherer societies have few or no such full…" at bounding box center [467, 107] width 564 height 193
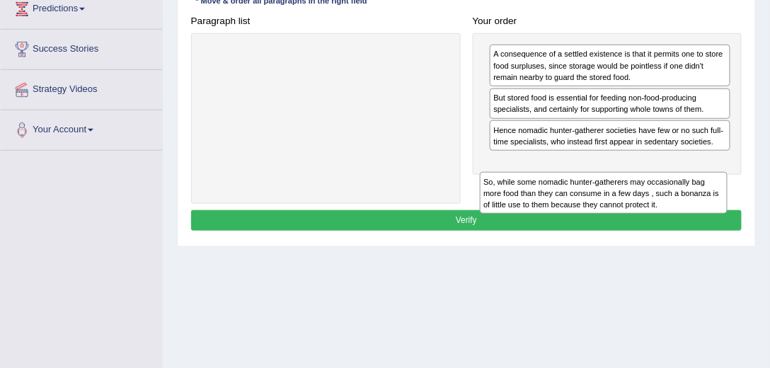
drag, startPoint x: 302, startPoint y: 59, endPoint x: 620, endPoint y: 213, distance: 353.1
click at [634, 206] on div "Instructions: The text boxes in the left panel have been placed in a random ord…" at bounding box center [466, 87] width 557 height 307
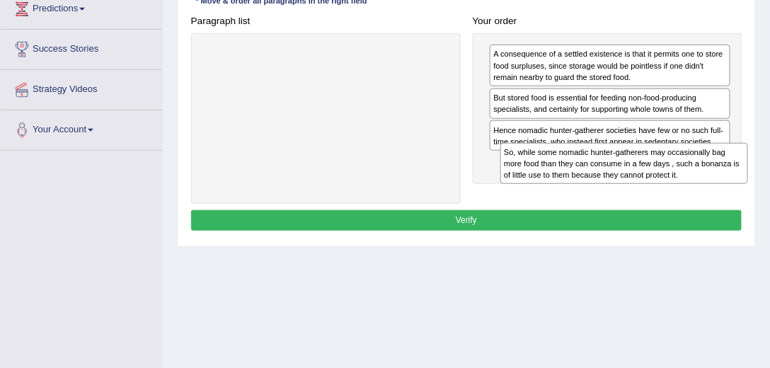
drag, startPoint x: 346, startPoint y: 67, endPoint x: 700, endPoint y: 188, distance: 374.4
click at [700, 188] on div "Paragraph list So, while some nomadic hunter-gatherers may occasionally bag mor…" at bounding box center [467, 107] width 564 height 193
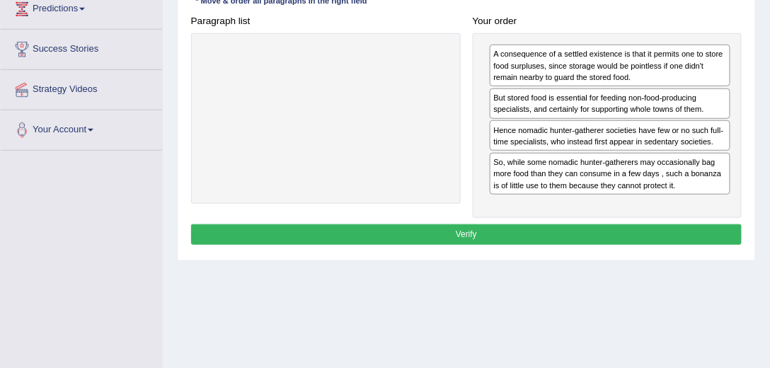
click at [550, 227] on button "Verify" at bounding box center [467, 234] width 552 height 21
